Goal: Check status: Check status

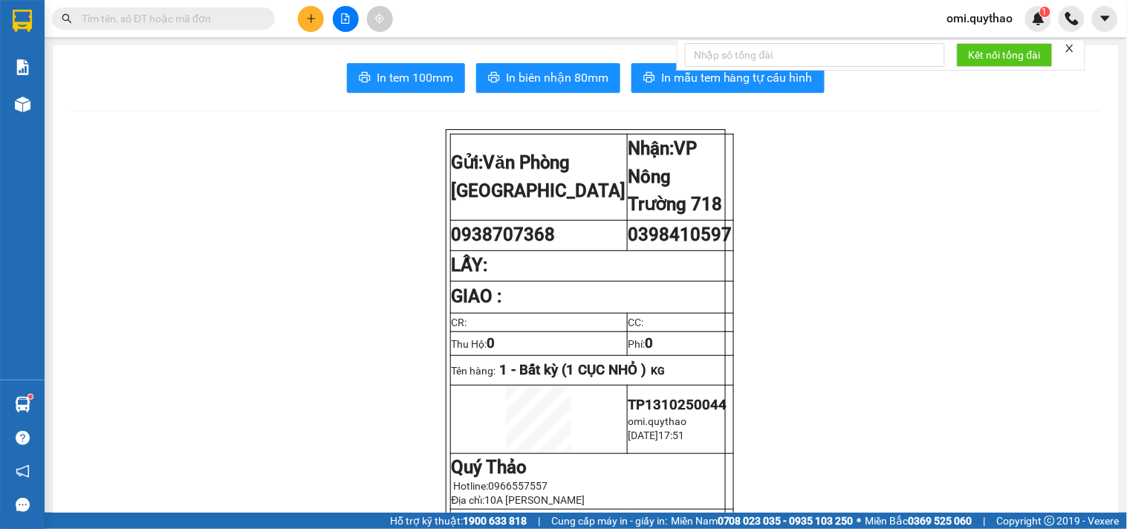
click at [339, 19] on button at bounding box center [346, 19] width 26 height 26
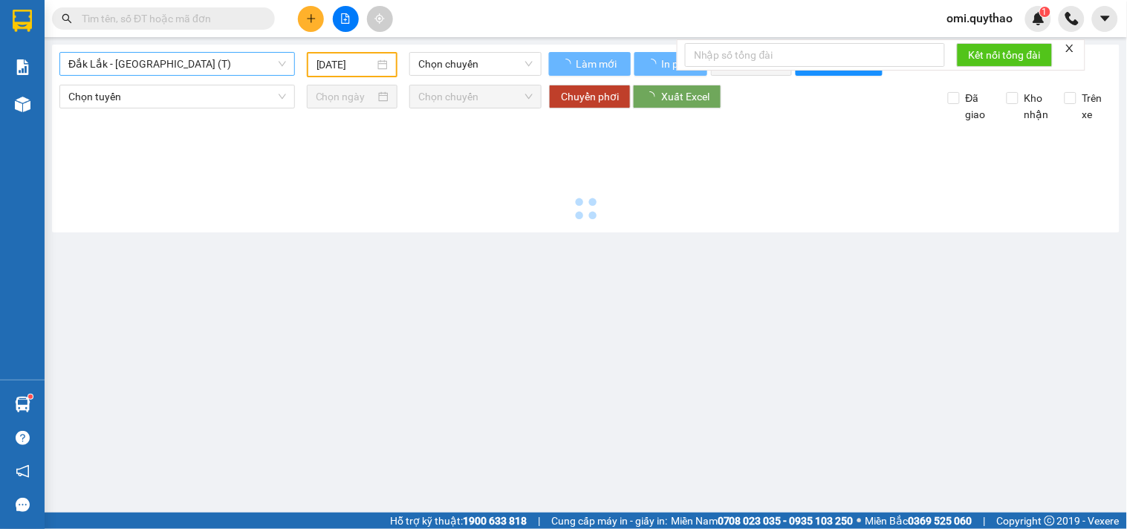
click at [221, 53] on span "Đắk Lắk - [GEOGRAPHIC_DATA] (T)" at bounding box center [177, 64] width 218 height 22
click at [224, 64] on span "Đắk Lắk - [GEOGRAPHIC_DATA] (T)" at bounding box center [177, 64] width 218 height 22
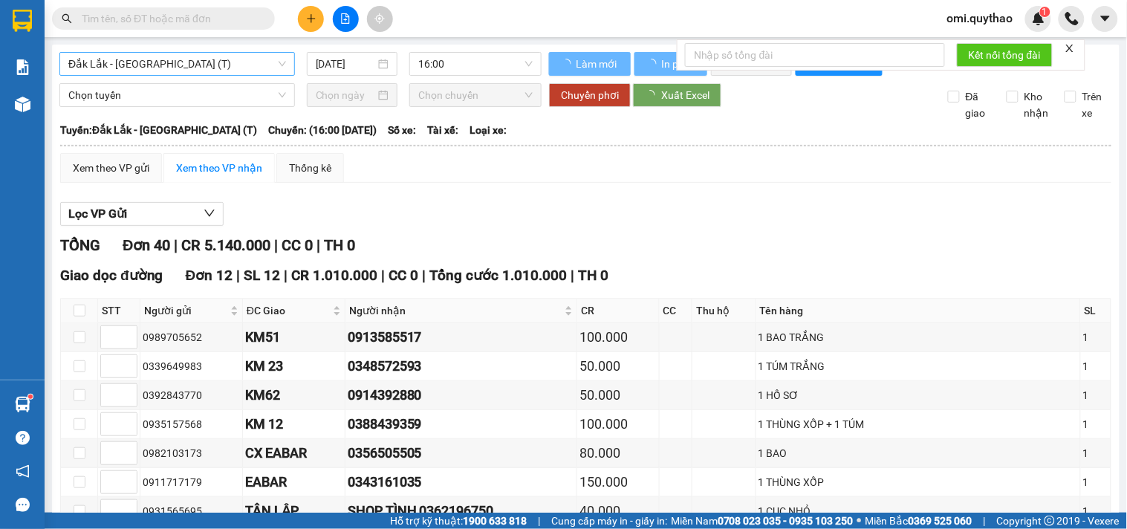
type input "[DATE]"
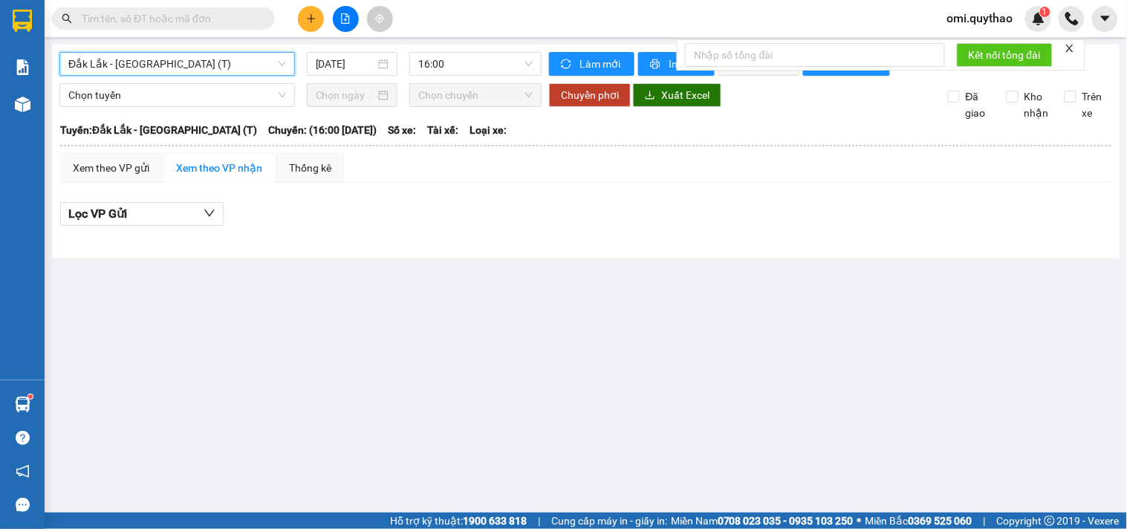
click at [238, 67] on span "Đắk Lắk - [GEOGRAPHIC_DATA] (T)" at bounding box center [177, 64] width 218 height 22
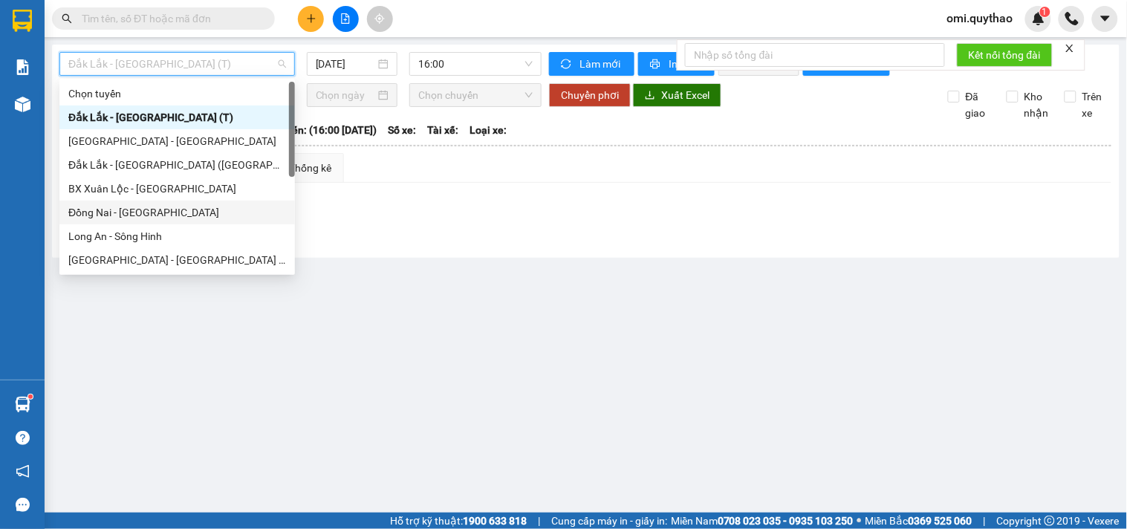
scroll to position [165, 0]
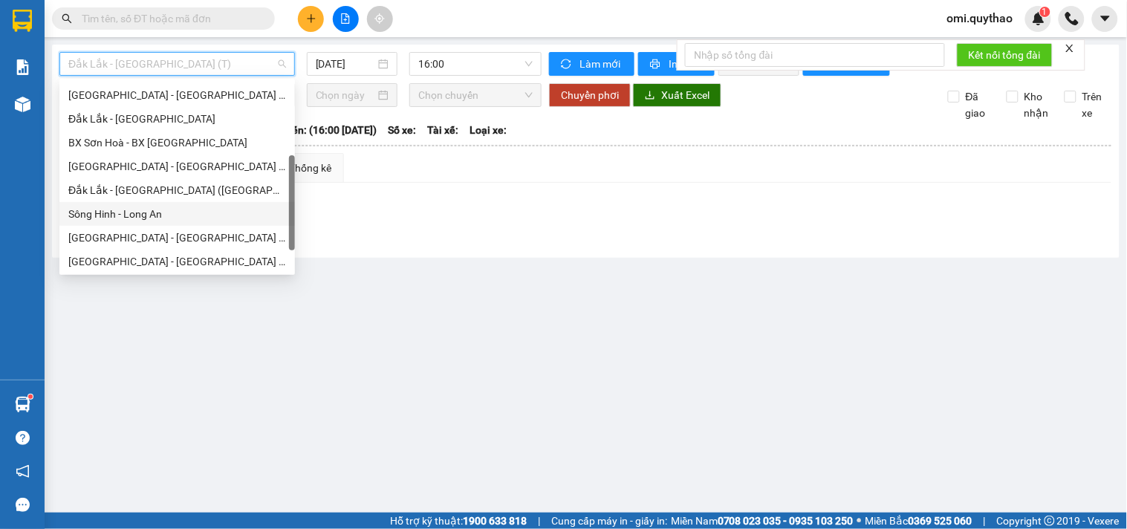
click at [138, 215] on div "Sông Hinh - Long An" at bounding box center [177, 214] width 218 height 16
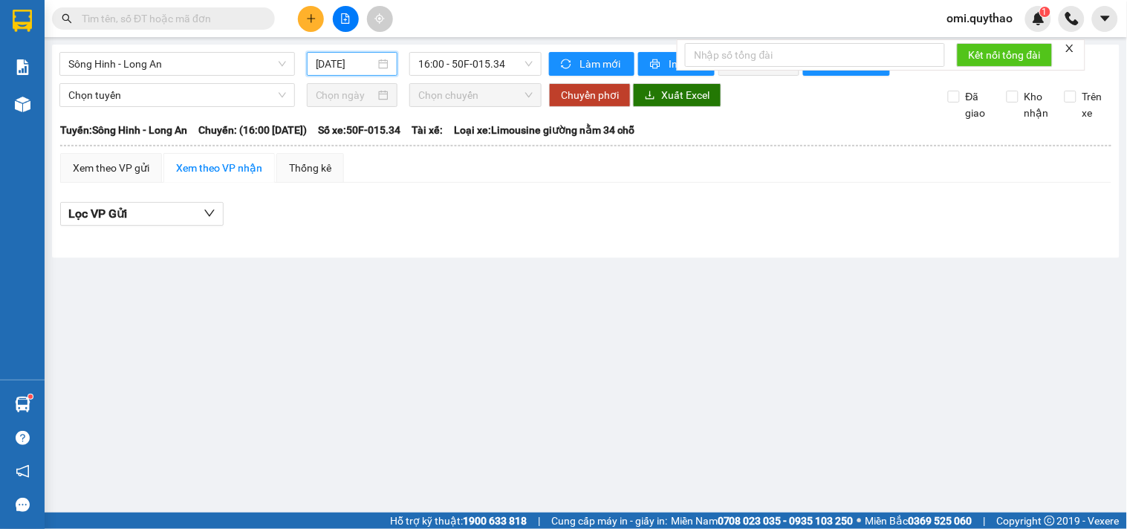
click at [349, 65] on input "[DATE]" at bounding box center [346, 64] width 60 height 16
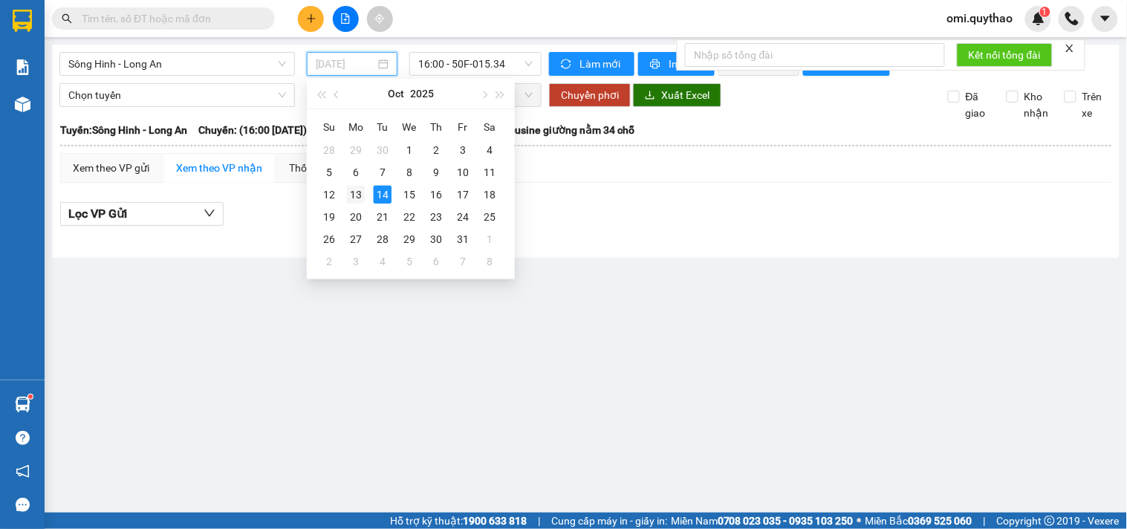
click at [348, 193] on div "13" at bounding box center [356, 195] width 18 height 18
type input "[DATE]"
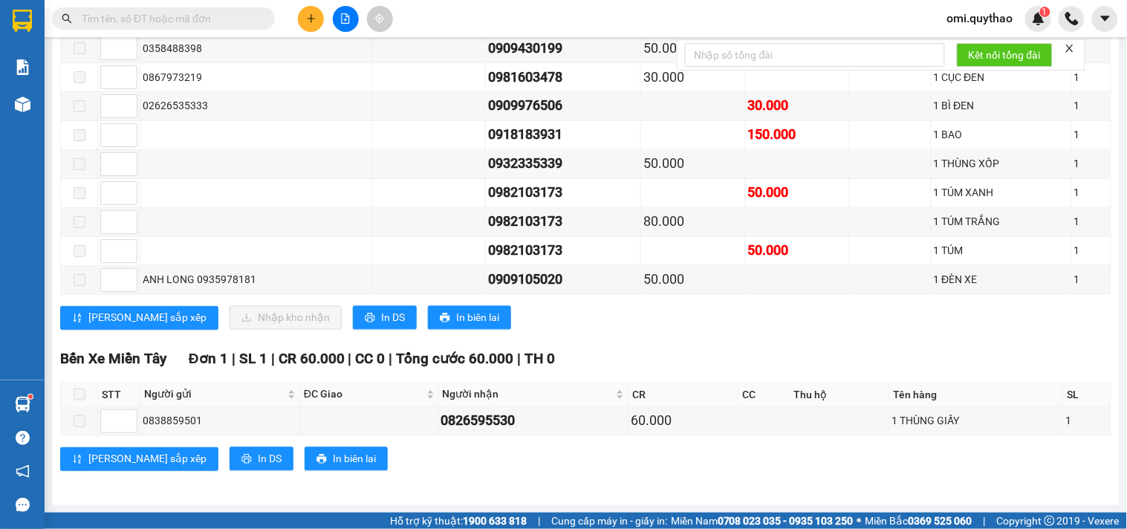
scroll to position [650, 0]
click at [365, 313] on icon "printer" at bounding box center [370, 318] width 10 height 10
drag, startPoint x: 660, startPoint y: 344, endPoint x: 676, endPoint y: 236, distance: 109.0
click at [661, 343] on div "TỔNG Đơn 18 | CR 1.310.000 | CC 320.000 | TH 0 Giao dọc đường Đơn 4 | SL 4 | CR…" at bounding box center [585, 45] width 1051 height 889
